Goal: Transaction & Acquisition: Download file/media

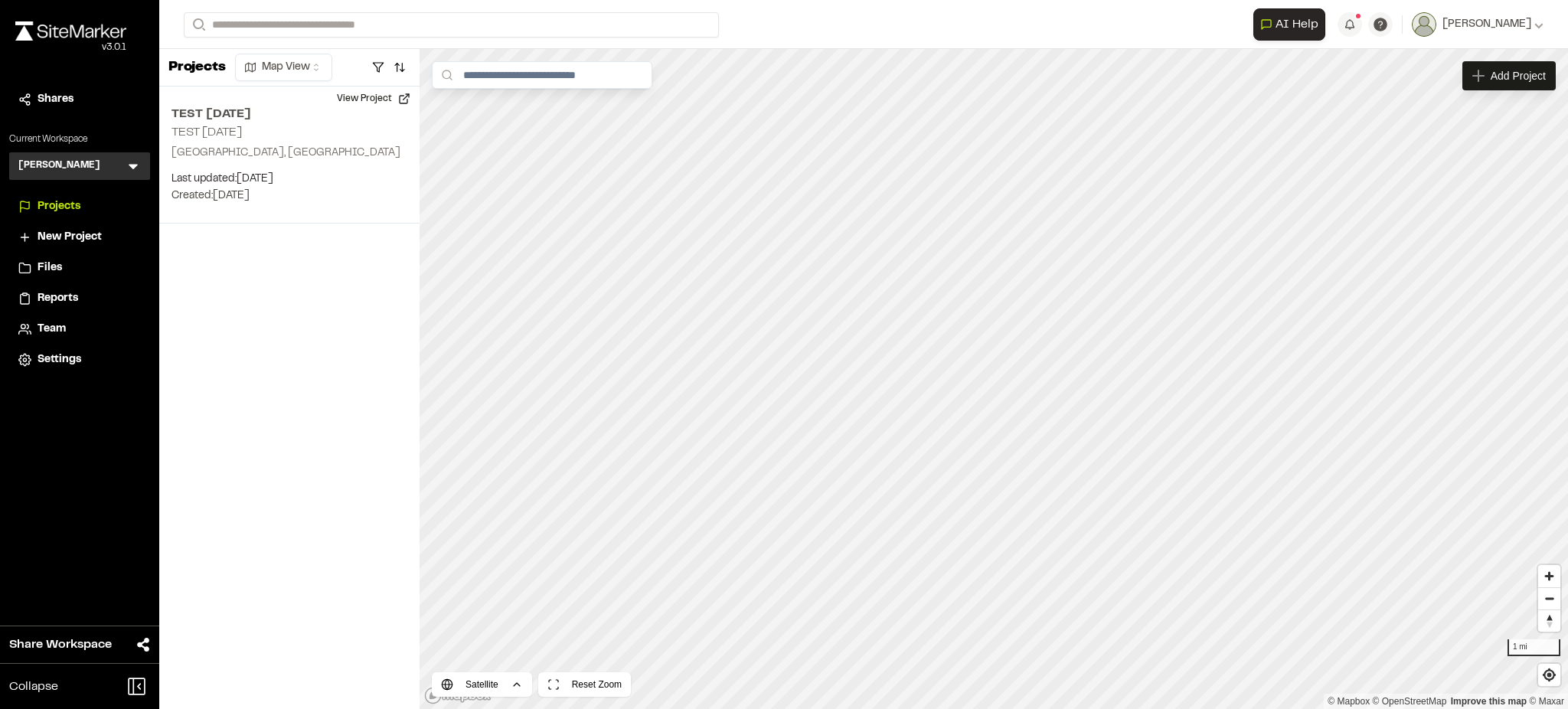
click at [91, 237] on span "New Project" at bounding box center [70, 237] width 64 height 17
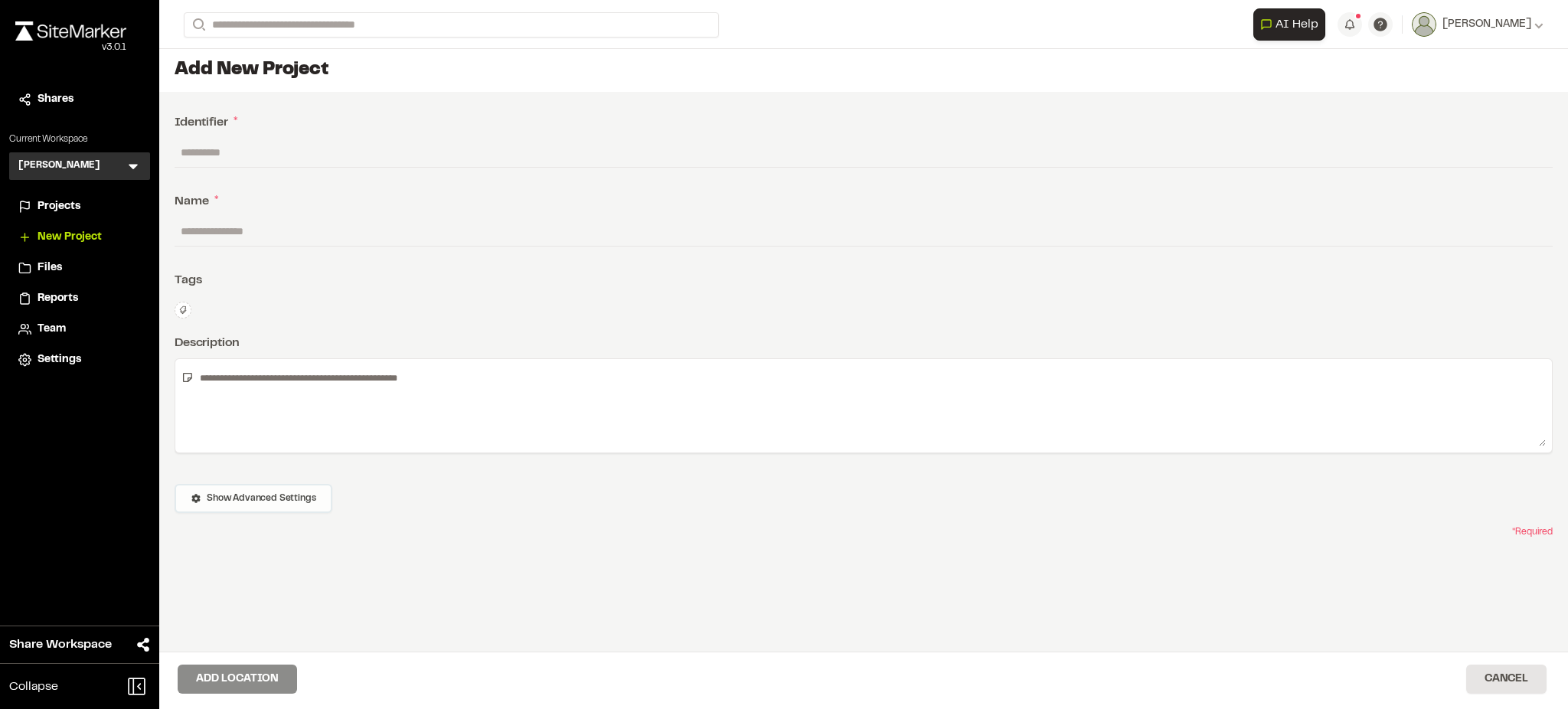
click at [185, 502] on button "Show Advanced Settings" at bounding box center [253, 499] width 158 height 29
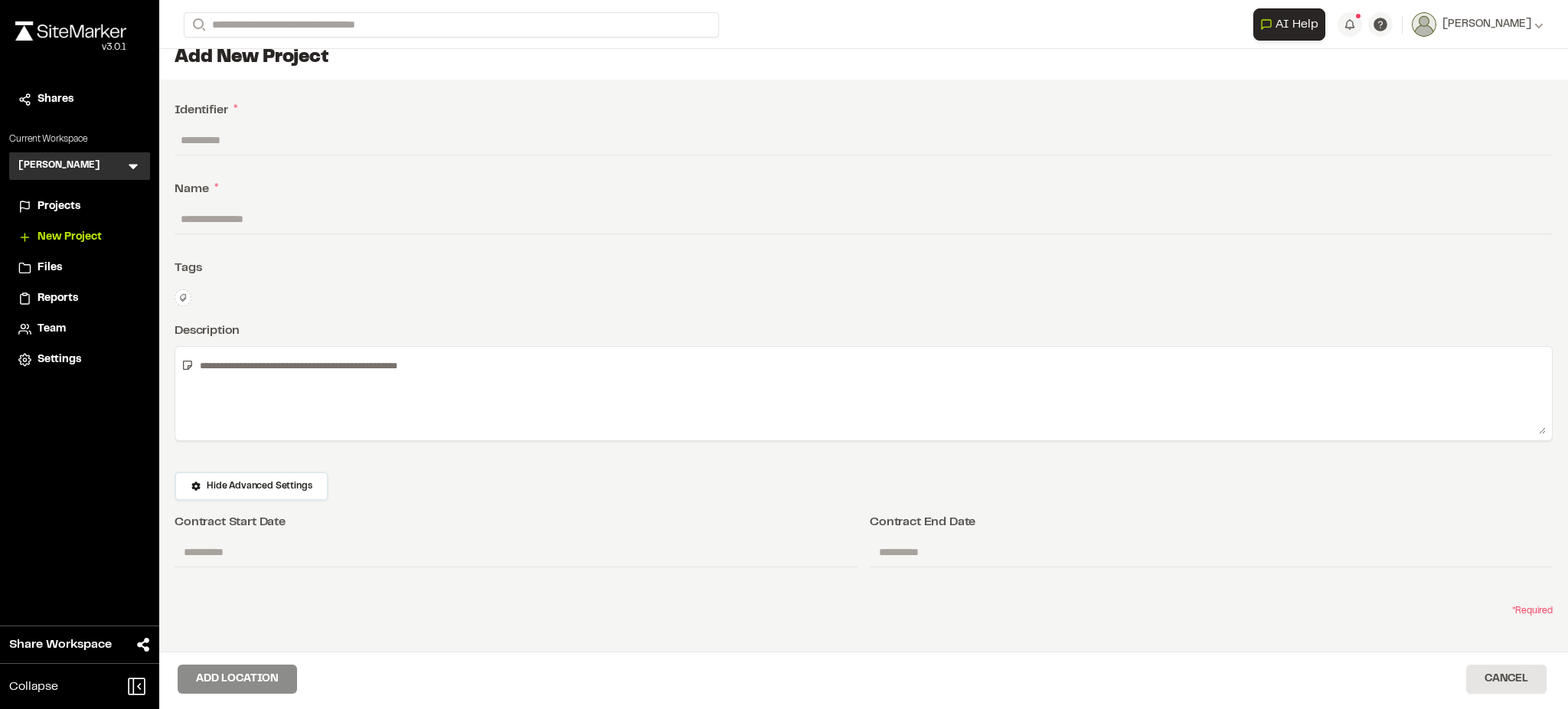
click at [64, 263] on div "Files" at bounding box center [90, 268] width 104 height 17
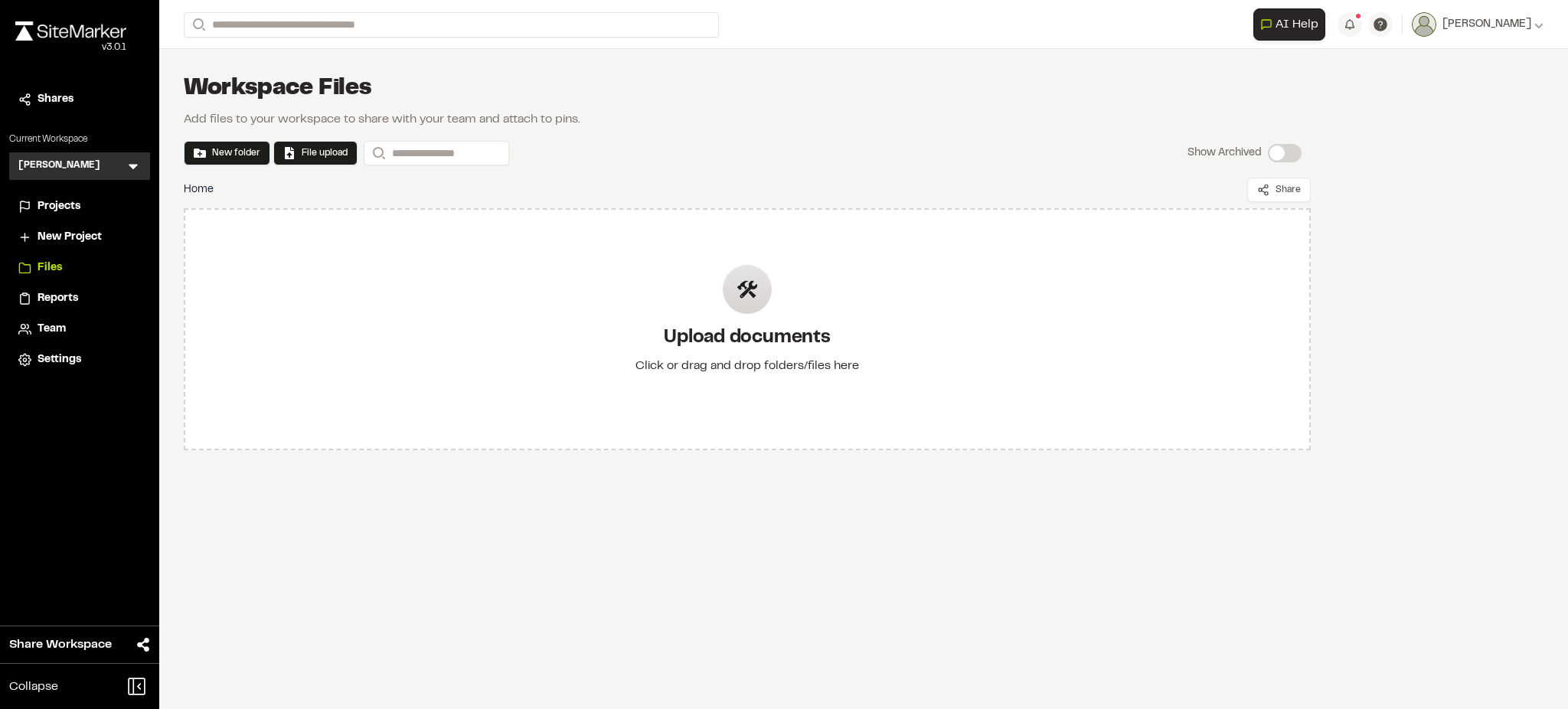
click at [120, 169] on div "[PERSON_NAME] KB Menu" at bounding box center [80, 166] width 141 height 28
click at [131, 168] on icon at bounding box center [133, 167] width 9 height 5
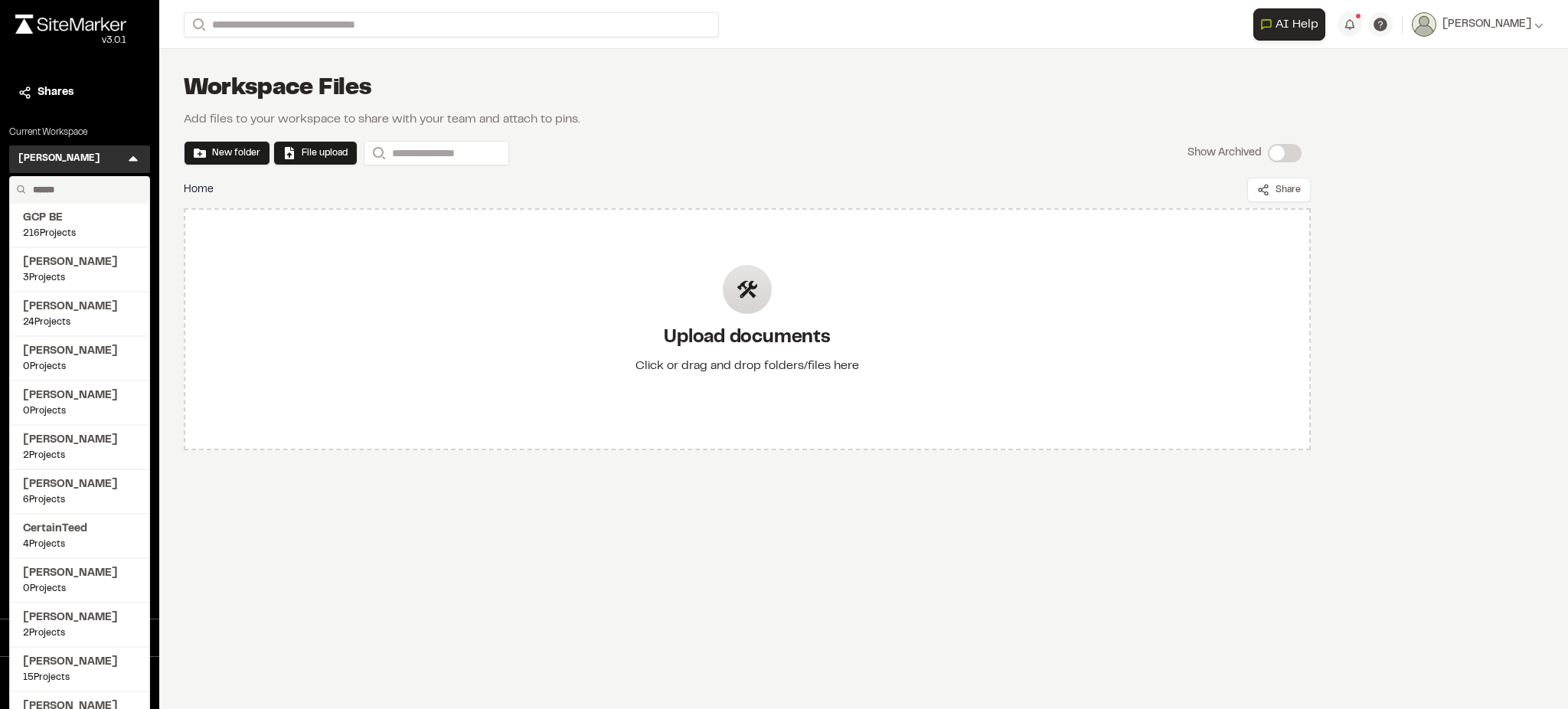
scroll to position [8, 0]
click at [54, 226] on span "216 Projects" at bounding box center [80, 233] width 114 height 14
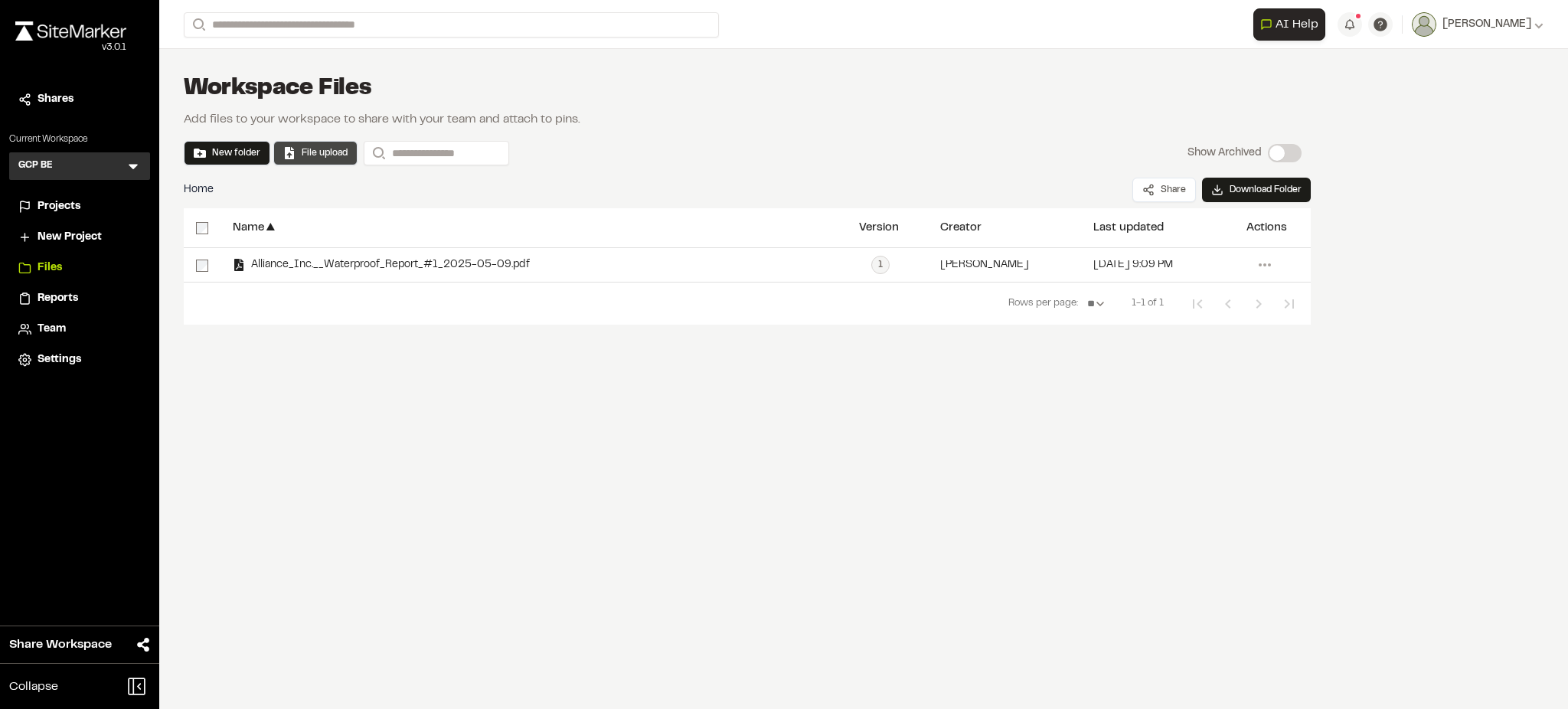
click at [314, 156] on button "File upload" at bounding box center [315, 153] width 64 height 14
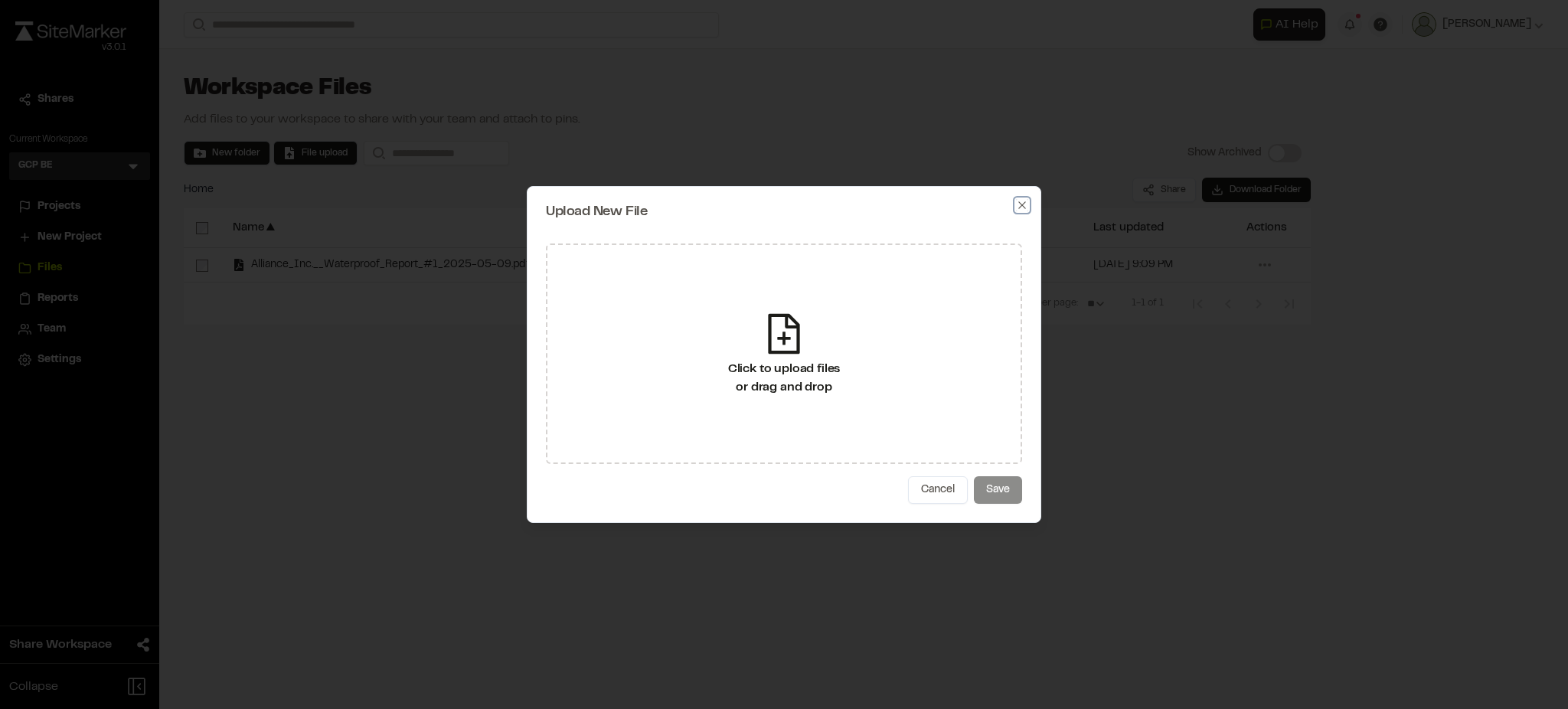
click at [1019, 199] on icon "button" at bounding box center [1022, 206] width 12 height 12
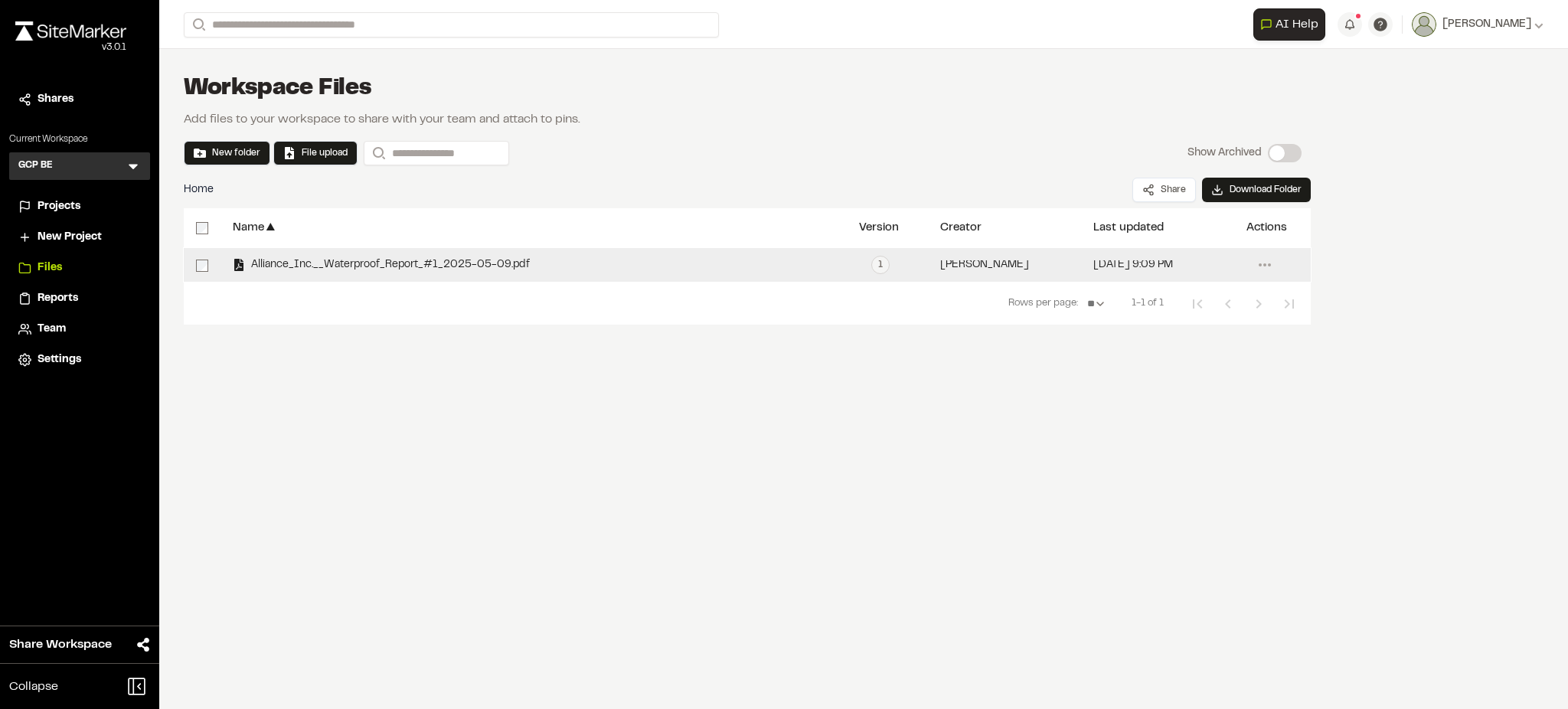
click at [448, 268] on span "Alliance_Inc.__Waterproof_Report_#1_2025-05-09.pdf" at bounding box center [387, 265] width 285 height 10
click at [485, 263] on span "Alliance_Inc.__Waterproof_Report_#1_2025-05-09.pdf" at bounding box center [387, 265] width 285 height 10
click at [1275, 264] on icon at bounding box center [1265, 265] width 25 height 25
click at [1165, 345] on link "Download" at bounding box center [1209, 343] width 133 height 23
